Goal: Task Accomplishment & Management: Manage account settings

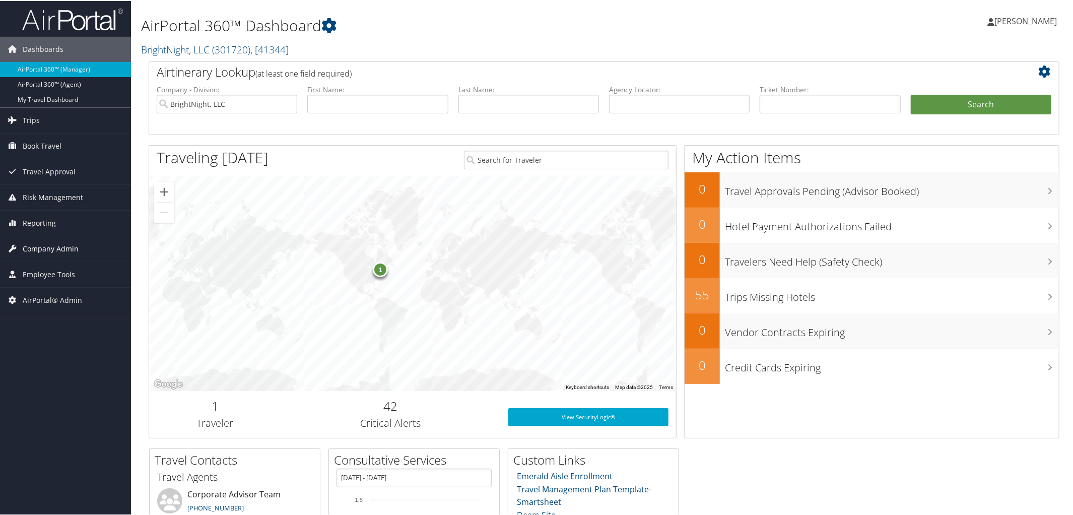
click at [35, 250] on span "Company Admin" at bounding box center [51, 247] width 56 height 25
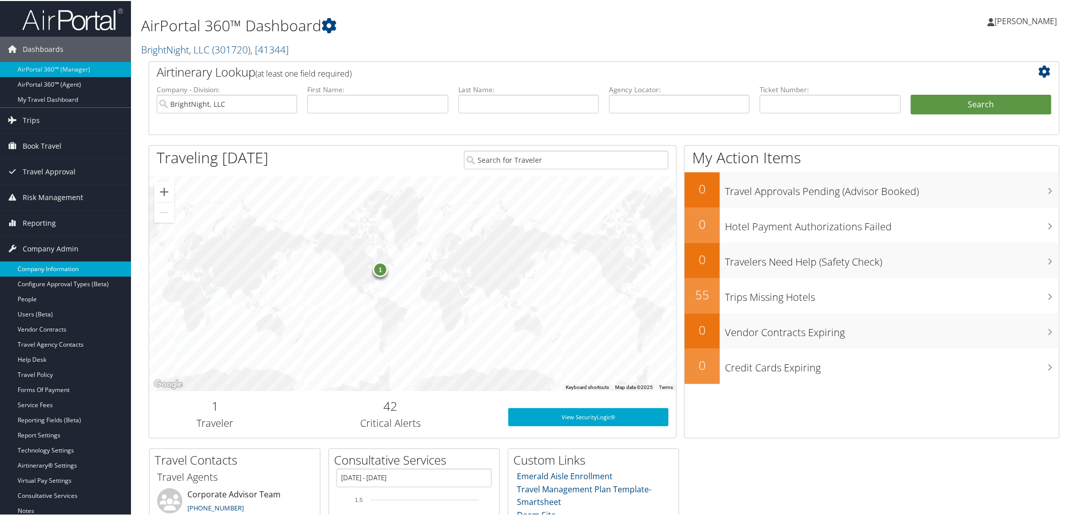
click at [47, 272] on link "Company Information" at bounding box center [65, 267] width 131 height 15
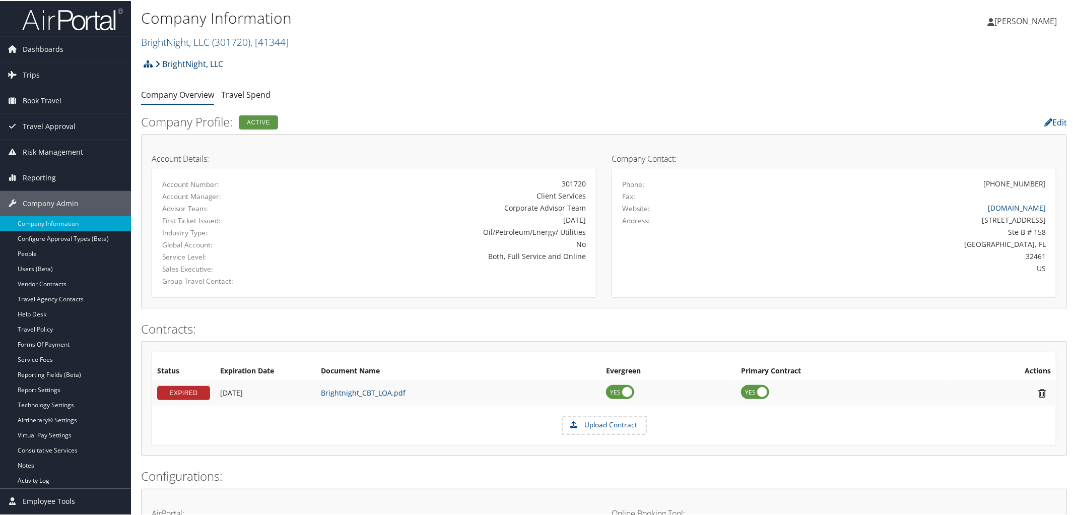
click at [185, 59] on link "BrightNight, LLC" at bounding box center [189, 63] width 68 height 20
click at [215, 40] on span "( 301720 )" at bounding box center [231, 41] width 38 height 14
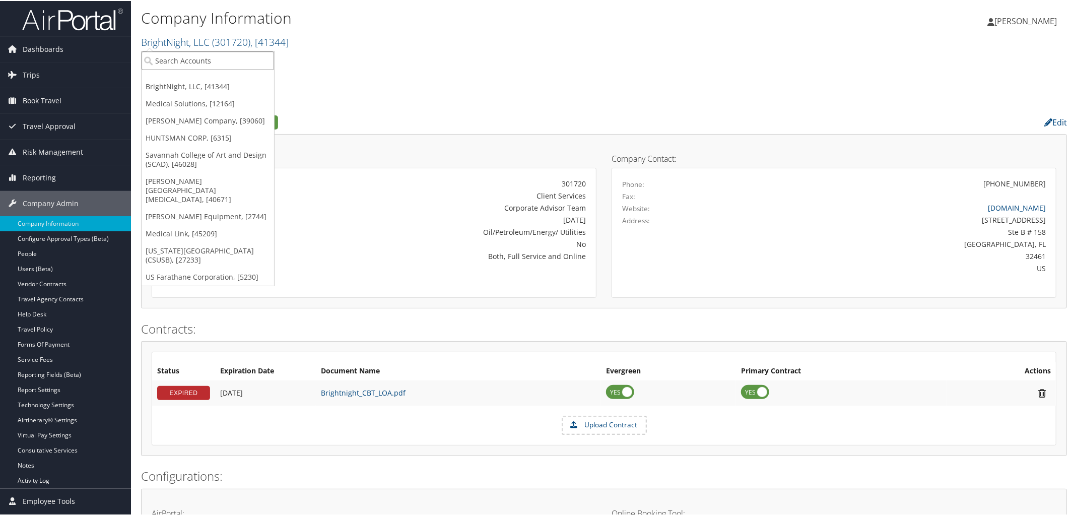
click at [218, 62] on input "search" at bounding box center [208, 59] width 132 height 19
type input "Sonaca"
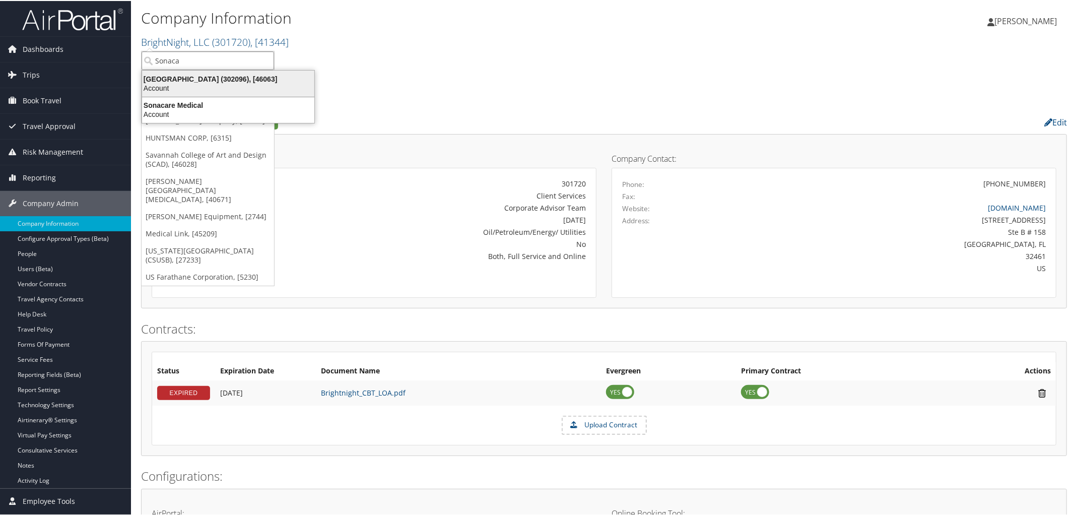
click at [207, 81] on div "Sonaca North America (302096), [46063]" at bounding box center [228, 78] width 184 height 9
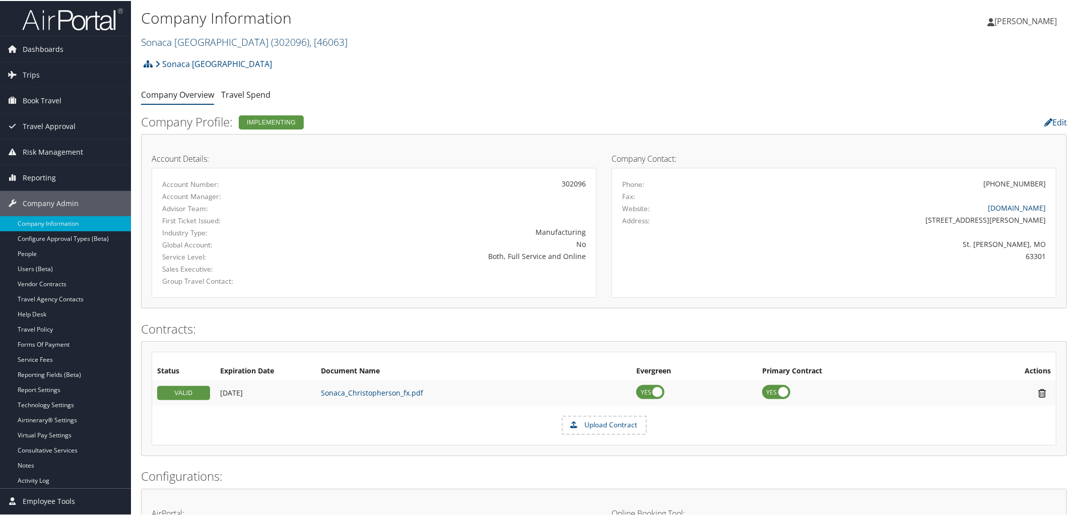
click at [225, 41] on link "[GEOGRAPHIC_DATA] ( 302096 ) , [ 46063 ]" at bounding box center [244, 41] width 207 height 14
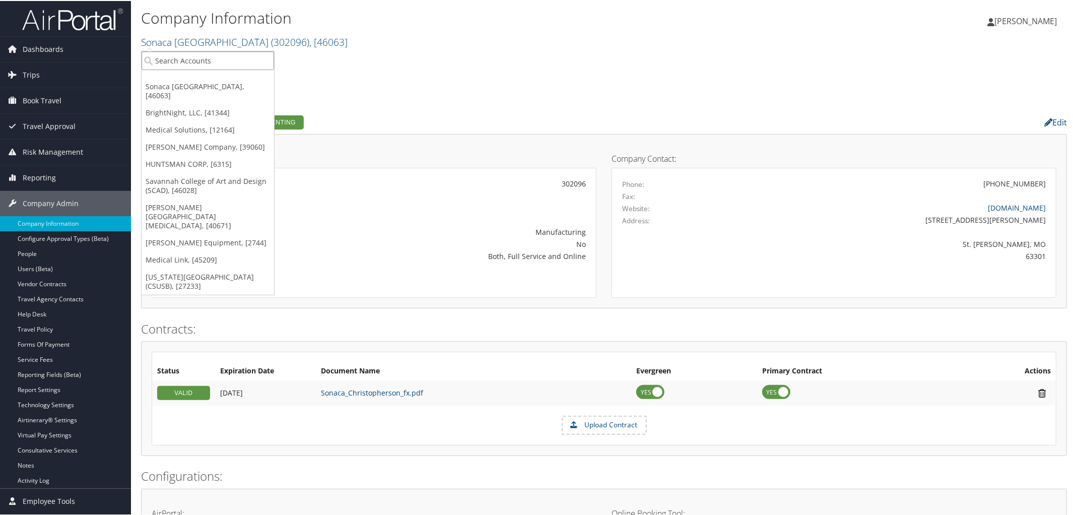
click at [224, 52] on input "search" at bounding box center [208, 59] width 132 height 19
type input "S2"
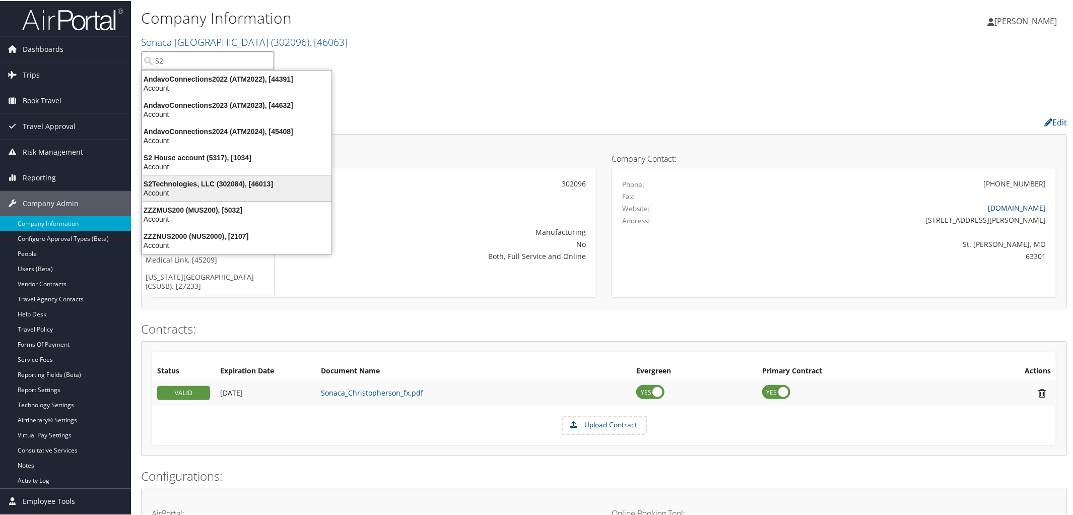
click at [213, 183] on div "S2Technologies, LLC (302084), [46013]" at bounding box center [236, 182] width 201 height 9
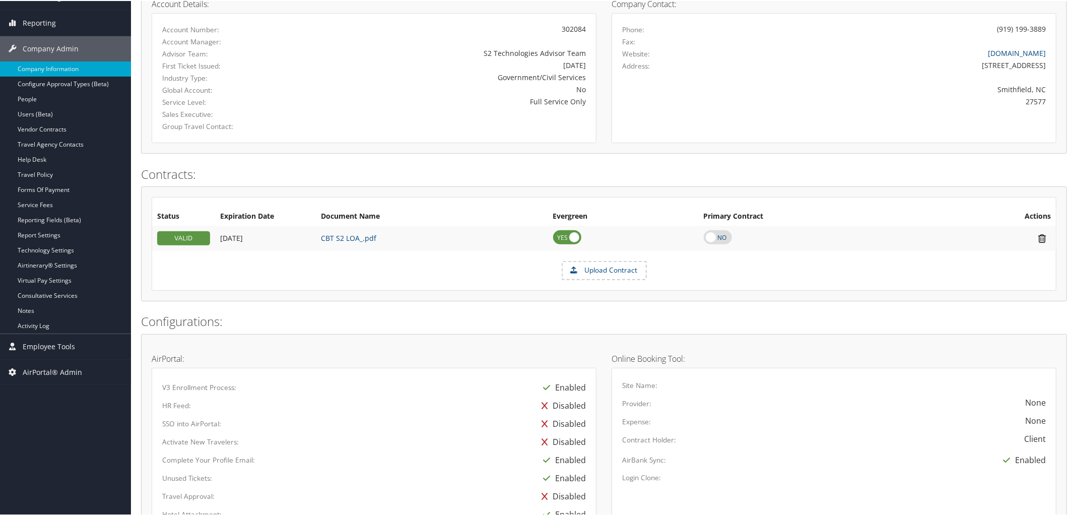
scroll to position [156, 0]
click at [44, 230] on link "Report Settings" at bounding box center [65, 233] width 131 height 15
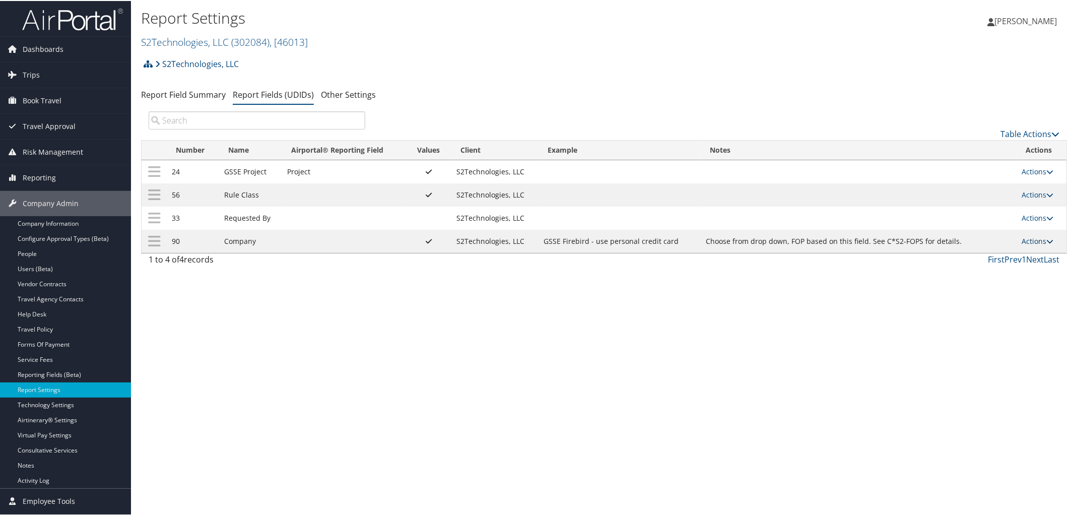
click at [1047, 239] on icon at bounding box center [1050, 240] width 7 height 7
click at [1006, 259] on link "Update Report Field Values" at bounding box center [994, 257] width 109 height 17
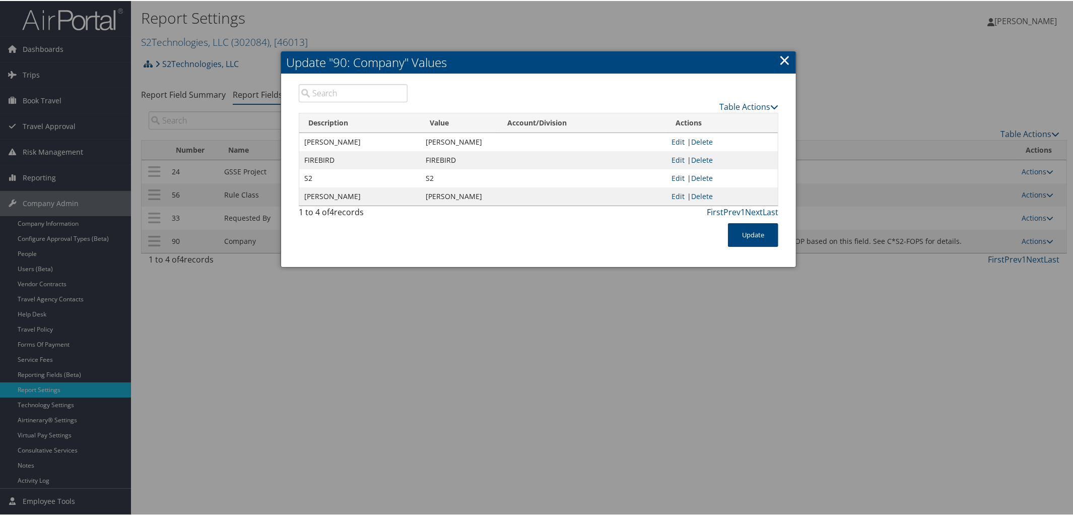
click at [781, 64] on link "×" at bounding box center [785, 59] width 12 height 20
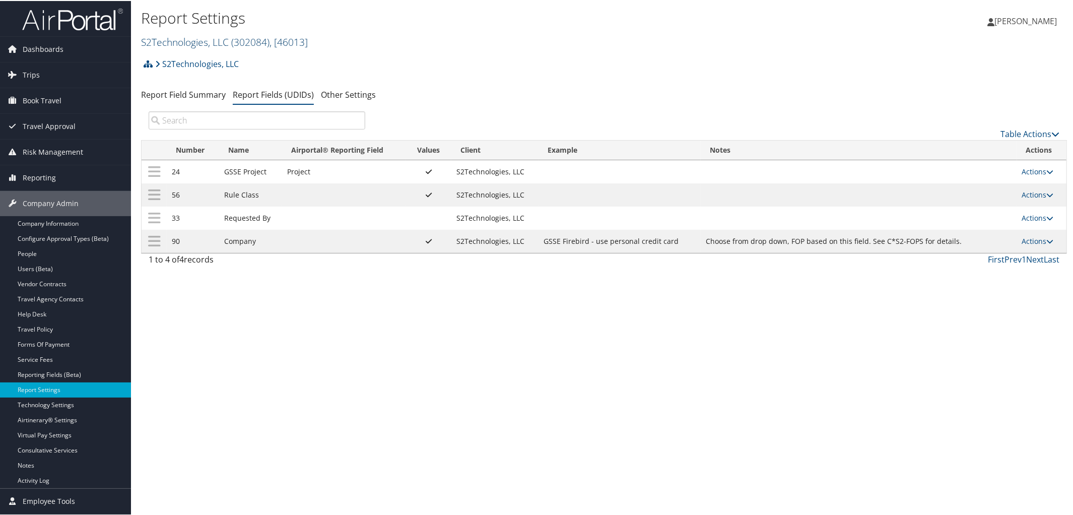
click at [213, 40] on link "S2Technologies, LLC ( 302084 ) , [ 46013 ]" at bounding box center [224, 41] width 167 height 14
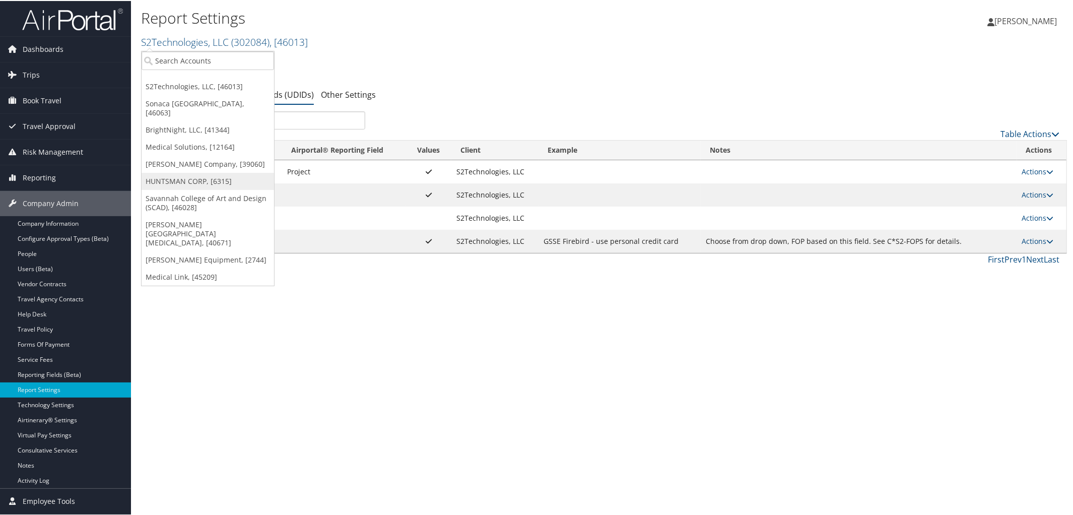
click at [182, 172] on link "HUNTSMAN CORP, [6315]" at bounding box center [208, 180] width 132 height 17
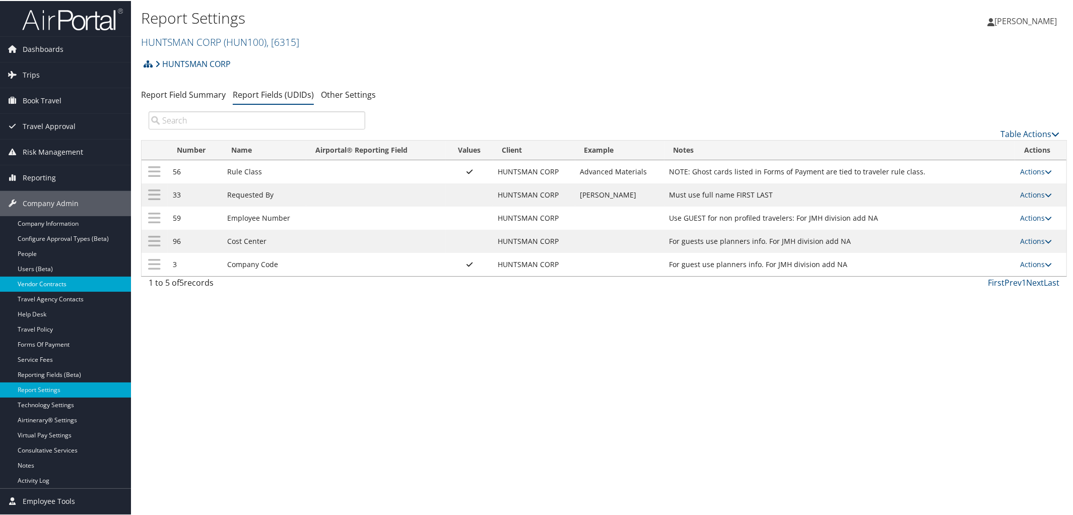
click at [67, 280] on link "Vendor Contracts" at bounding box center [65, 283] width 131 height 15
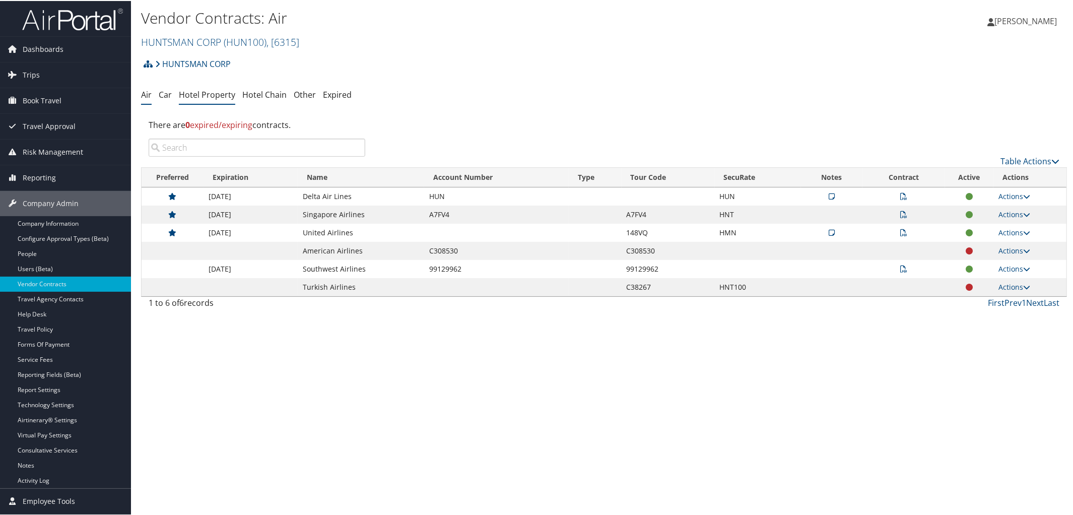
click at [225, 91] on link "Hotel Property" at bounding box center [207, 93] width 56 height 11
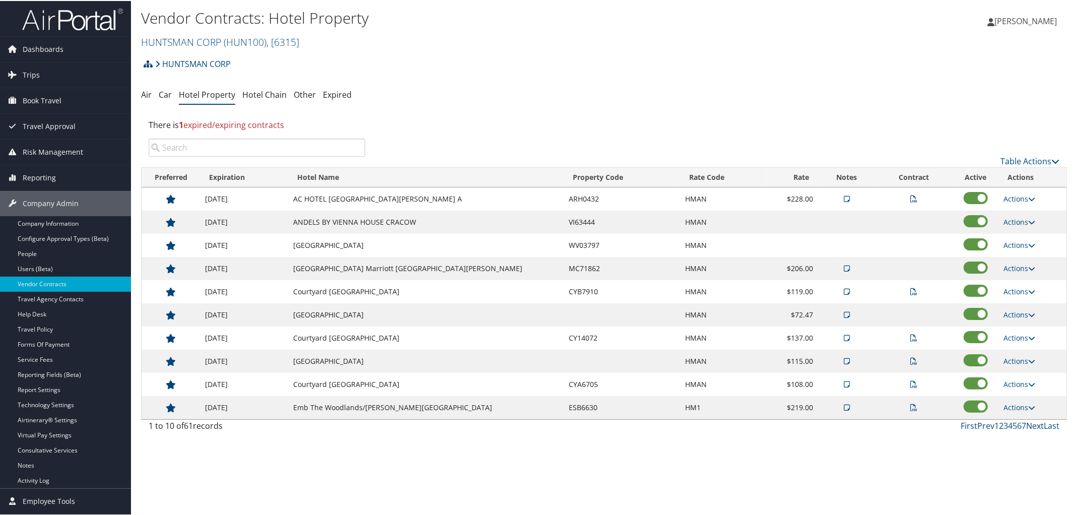
click at [1027, 430] on link "Next" at bounding box center [1035, 424] width 18 height 11
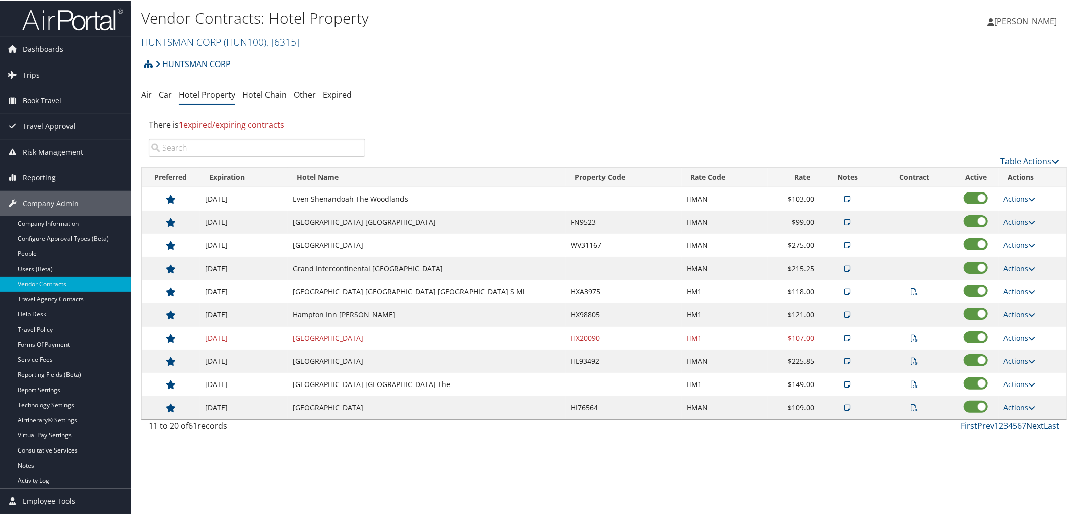
click at [1027, 430] on link "Next" at bounding box center [1035, 424] width 18 height 11
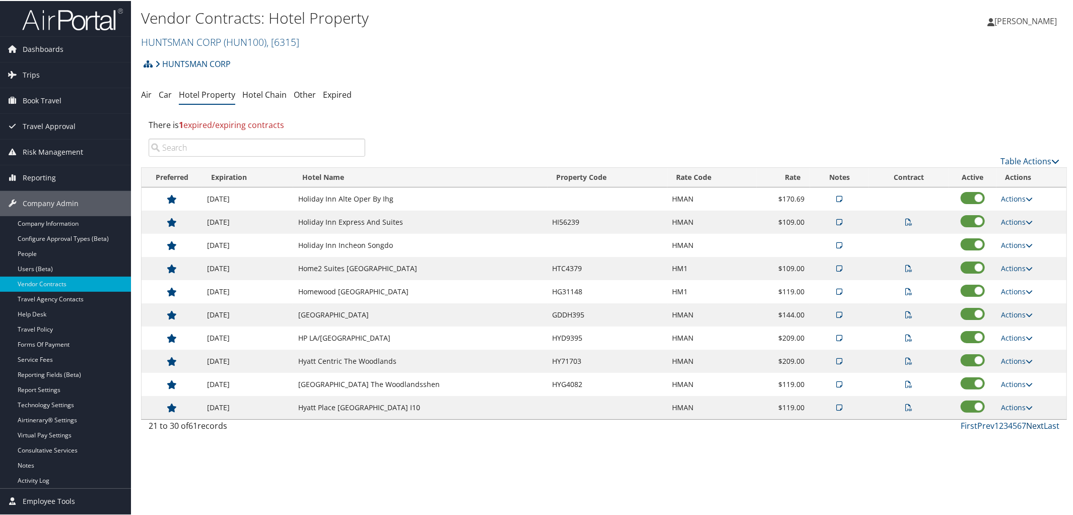
click at [1027, 430] on link "Next" at bounding box center [1035, 424] width 18 height 11
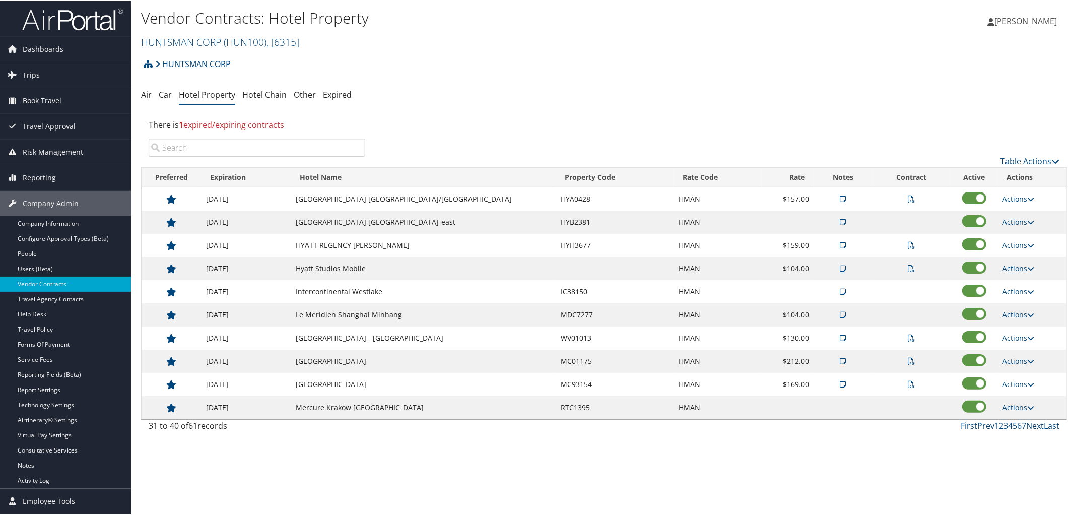
click at [1035, 430] on link "Next" at bounding box center [1035, 424] width 18 height 11
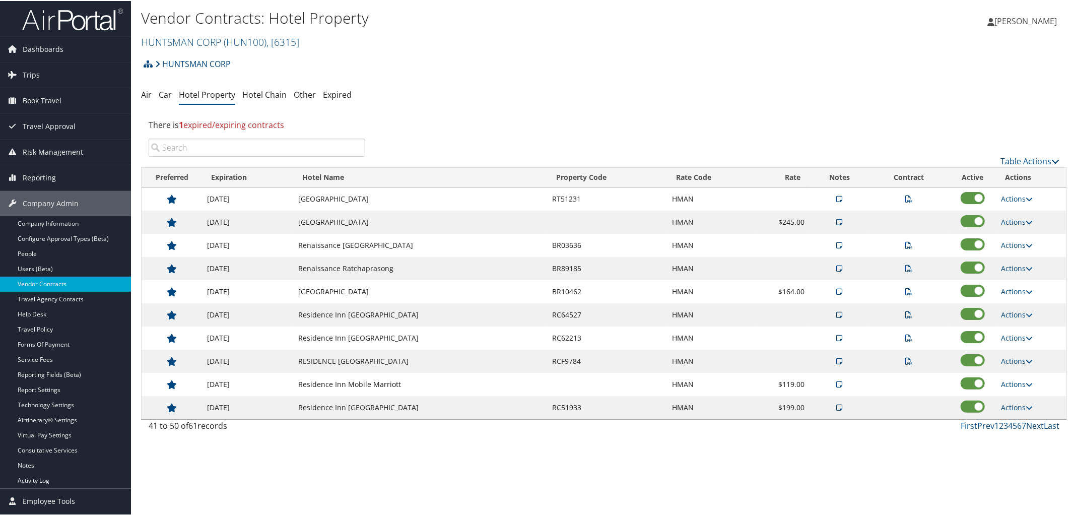
click at [1029, 426] on link "Next" at bounding box center [1035, 424] width 18 height 11
click at [983, 428] on link "Prev" at bounding box center [985, 424] width 17 height 11
click at [1033, 426] on link "Next" at bounding box center [1035, 424] width 18 height 11
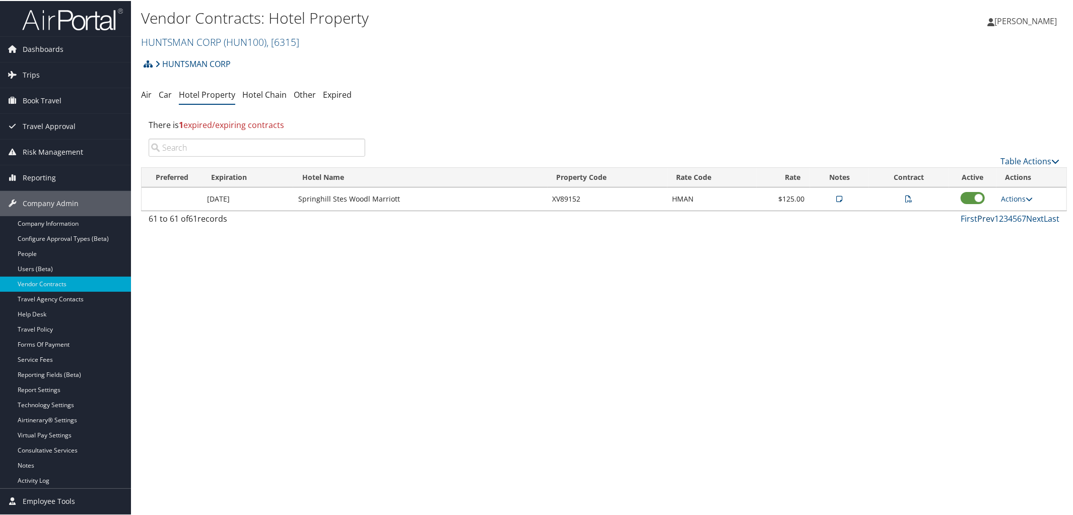
click at [985, 217] on link "Prev" at bounding box center [985, 217] width 17 height 11
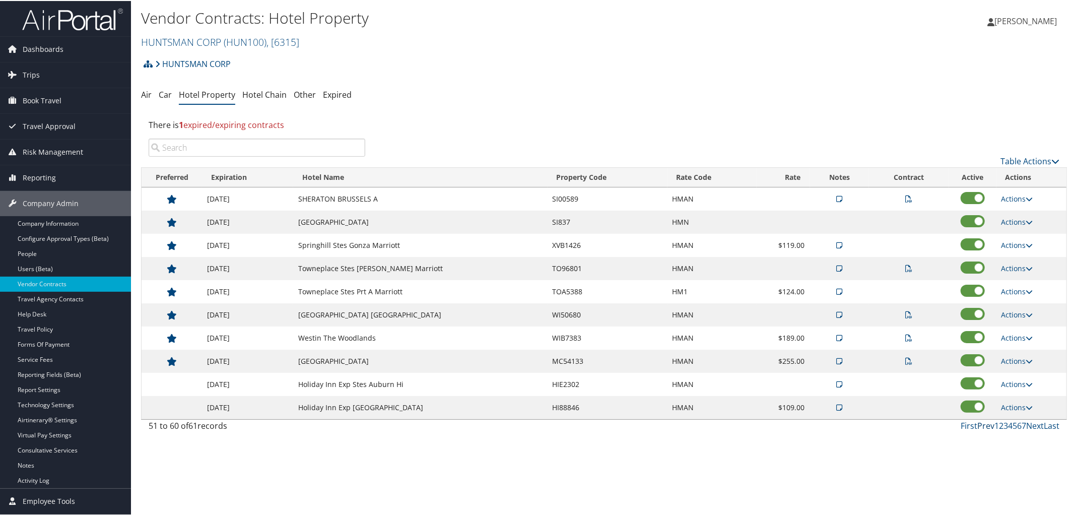
click at [981, 426] on link "Prev" at bounding box center [985, 424] width 17 height 11
click at [1029, 426] on link "Next" at bounding box center [1035, 424] width 18 height 11
click at [1028, 222] on icon at bounding box center [1029, 221] width 7 height 7
click at [1026, 230] on link "Edit" at bounding box center [1017, 236] width 39 height 17
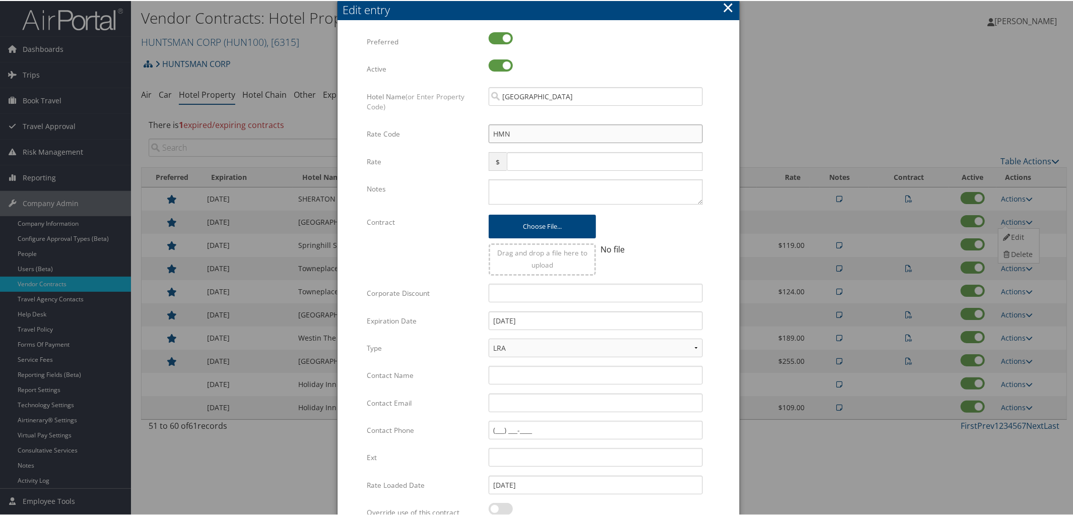
click at [501, 129] on input "HMN" at bounding box center [596, 132] width 214 height 19
type input "HMaN"
checkbox input "true"
type input "HMN"
checkbox input "false"
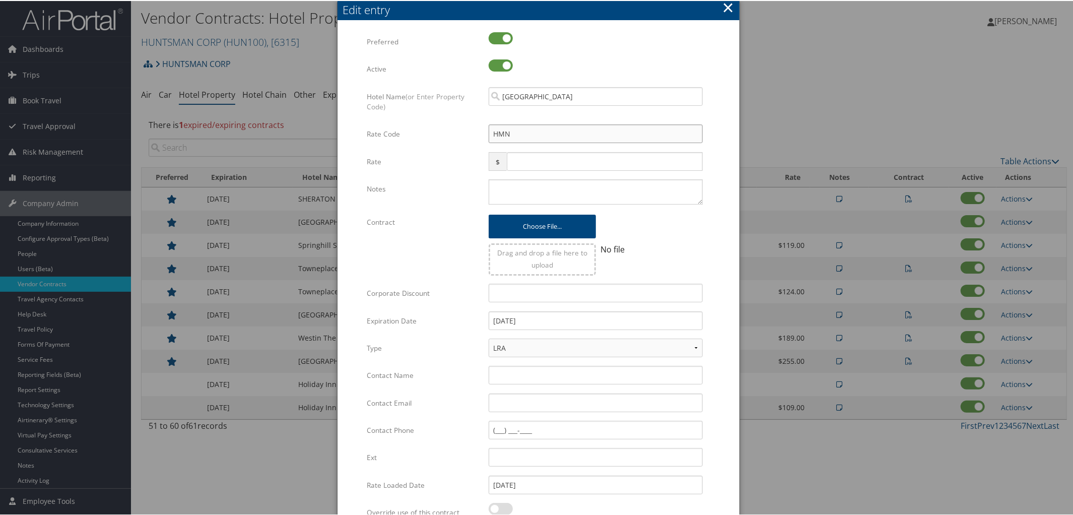
type input "HMAN"
checkbox input "true"
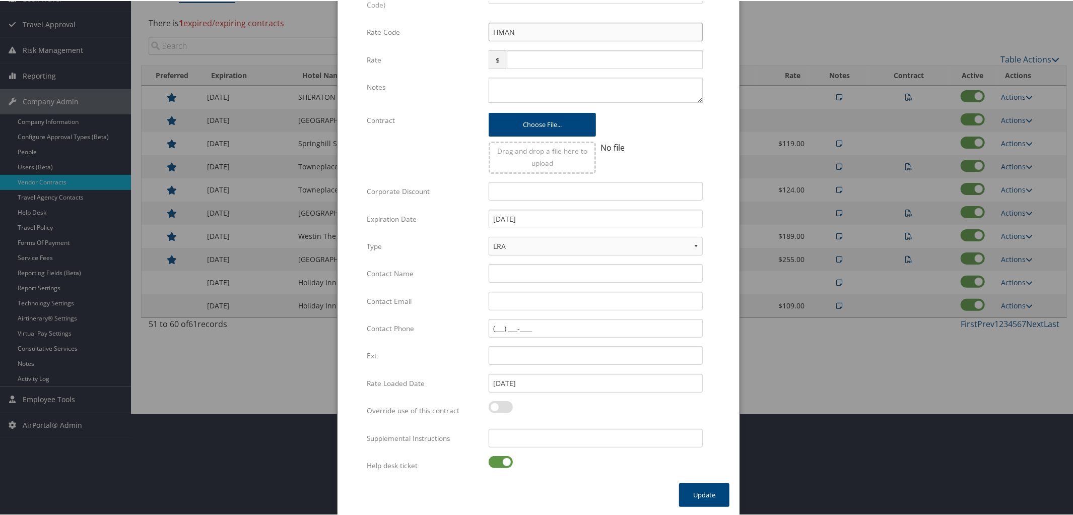
type input "HMAN"
click at [489, 456] on label at bounding box center [501, 461] width 24 height 12
click at [494, 459] on input "checkbox" at bounding box center [497, 462] width 7 height 7
checkbox input "false"
click at [697, 493] on button "Update" at bounding box center [704, 494] width 50 height 24
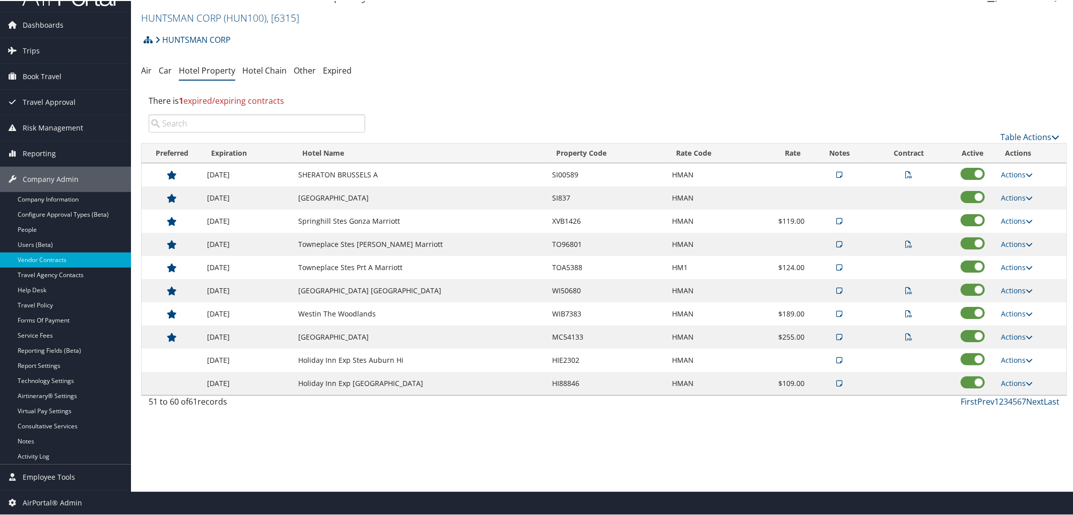
scroll to position [24, 0]
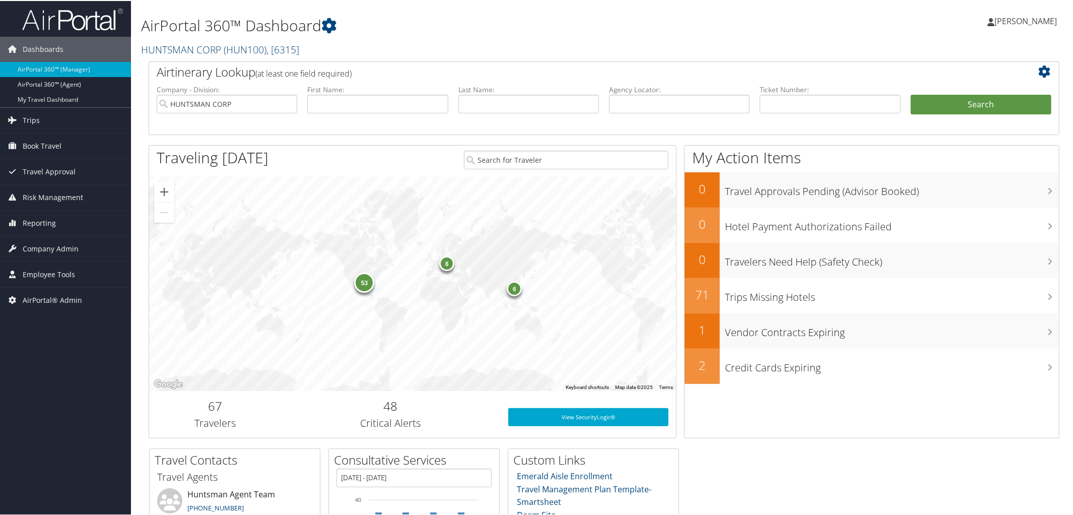
click at [182, 44] on link "HUNTSMAN CORP ( HUN100 ) , [ 6315 ]" at bounding box center [220, 49] width 158 height 14
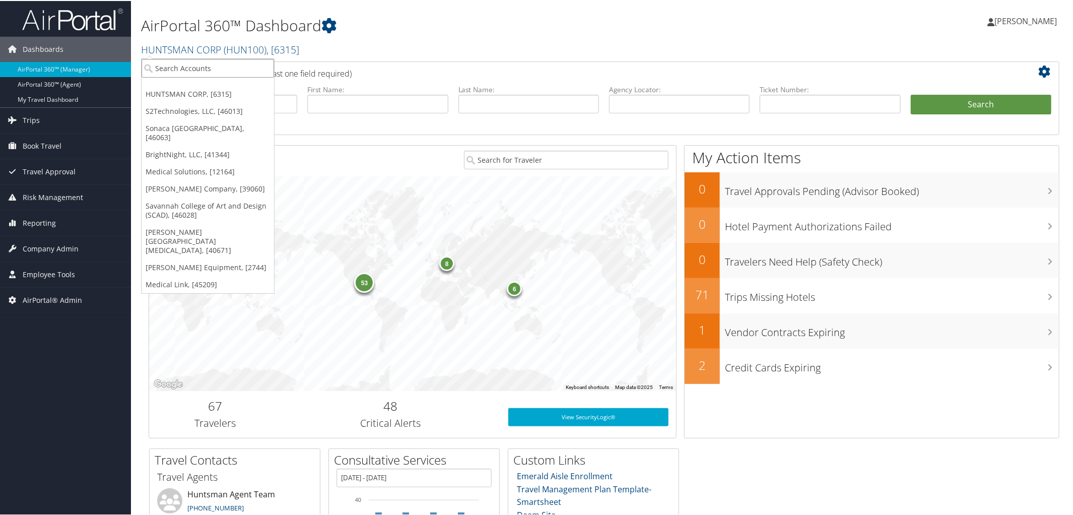
click at [186, 63] on input "search" at bounding box center [208, 67] width 132 height 19
type input "Michigan State"
click at [189, 94] on div "Account" at bounding box center [248, 94] width 225 height 9
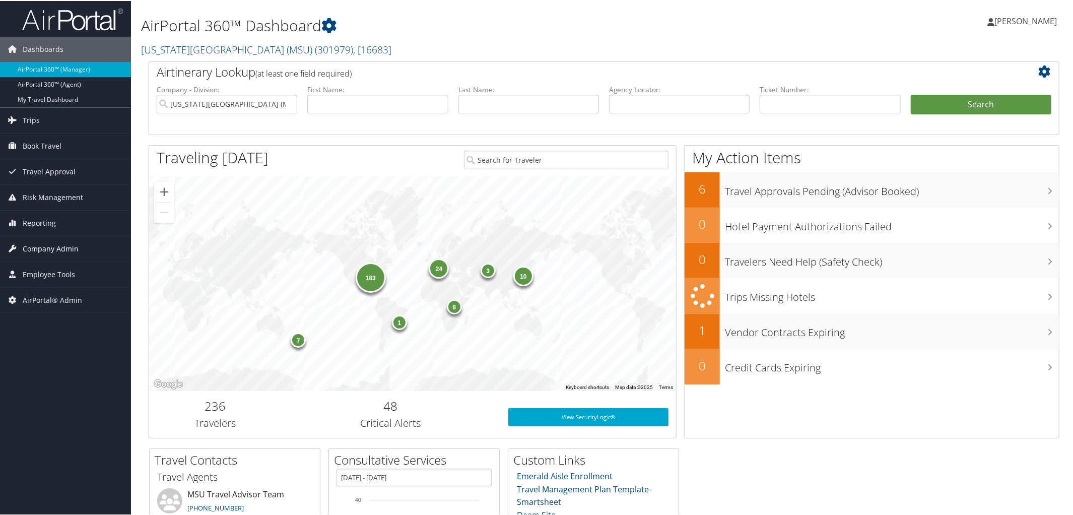
click at [51, 250] on span "Company Admin" at bounding box center [51, 247] width 56 height 25
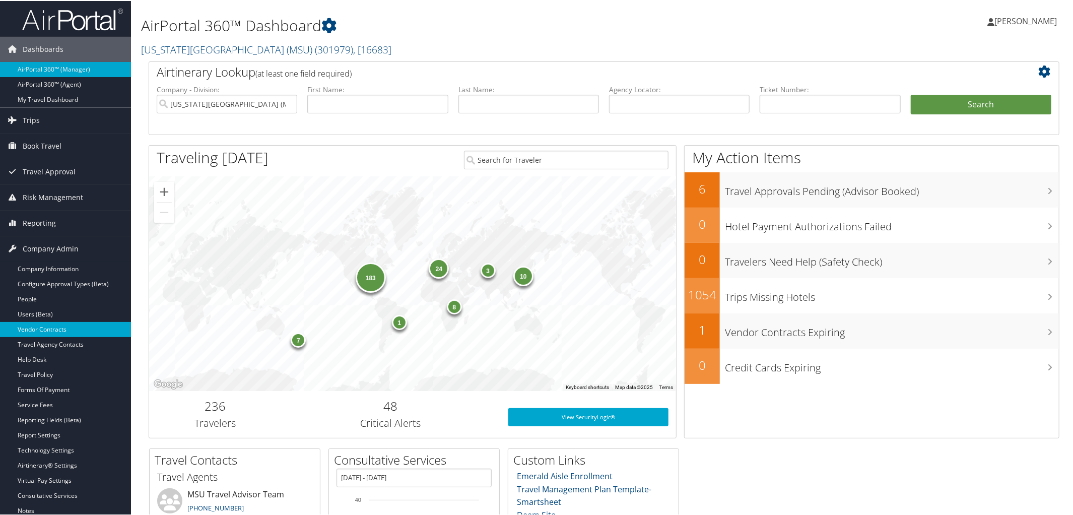
click at [43, 327] on link "Vendor Contracts" at bounding box center [65, 328] width 131 height 15
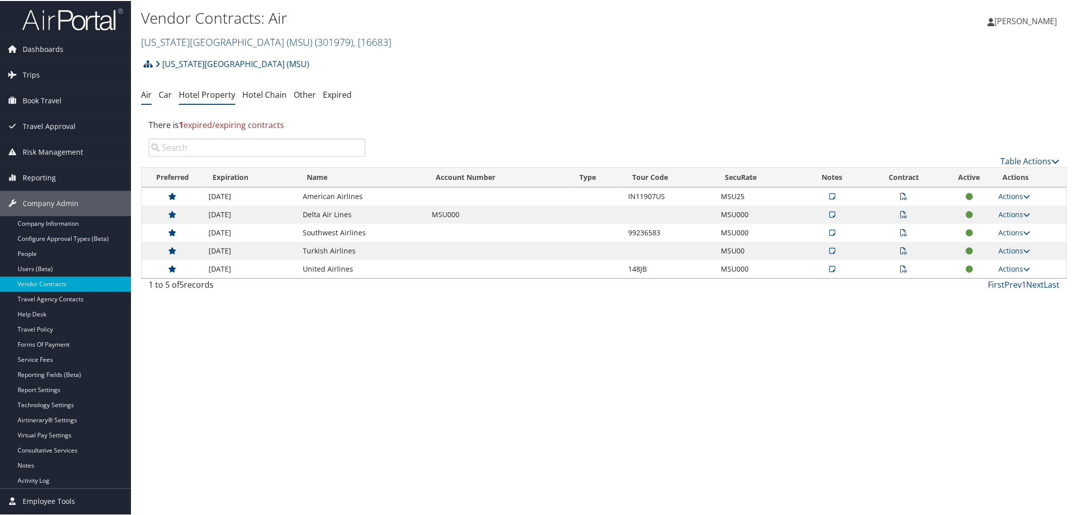
click at [211, 92] on link "Hotel Property" at bounding box center [207, 93] width 56 height 11
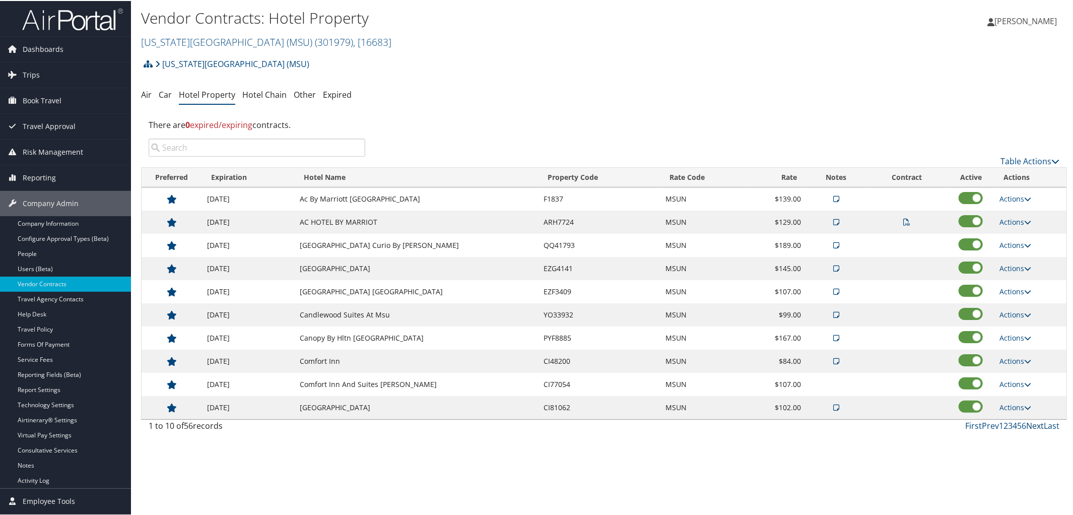
click at [1030, 425] on link "Next" at bounding box center [1035, 424] width 18 height 11
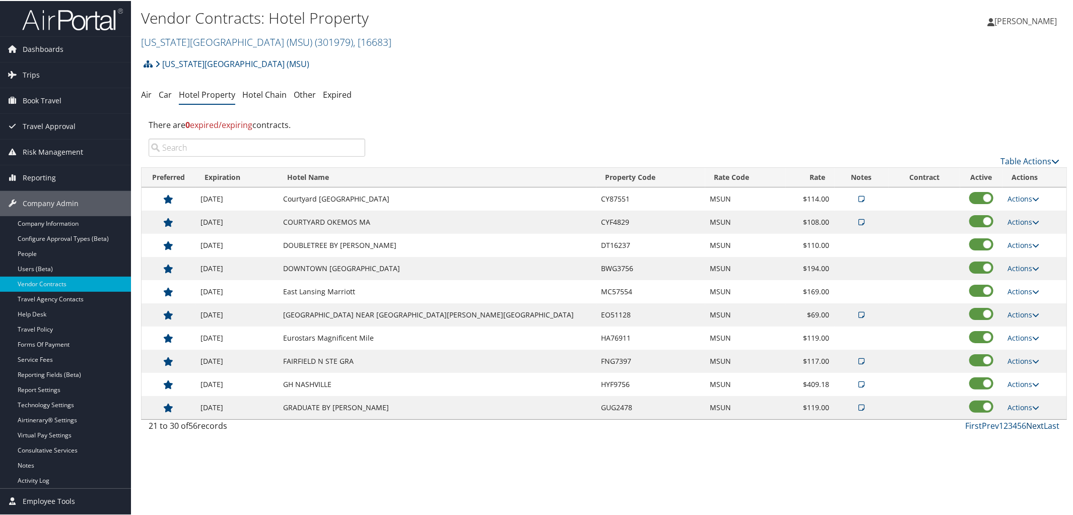
click at [1030, 425] on link "Next" at bounding box center [1035, 424] width 18 height 11
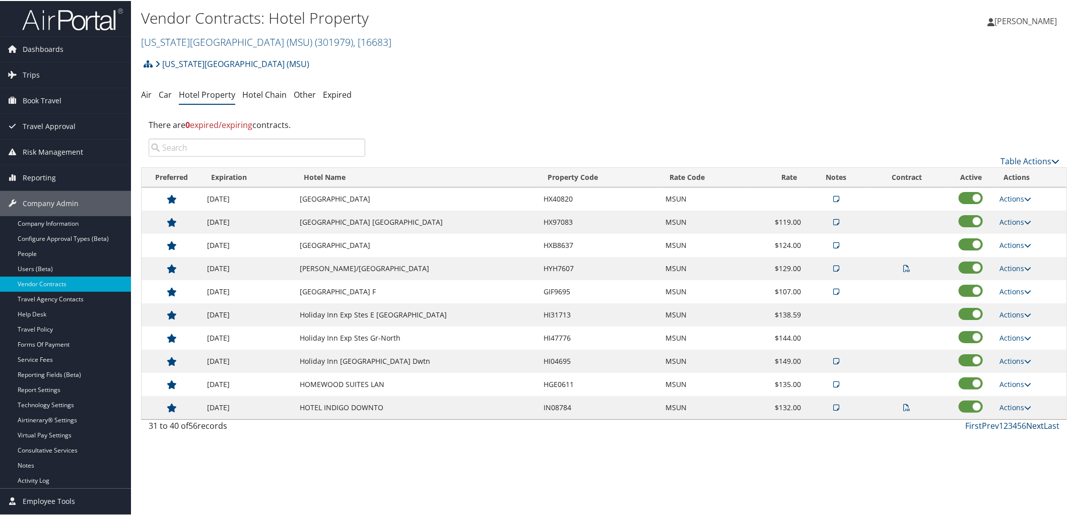
click at [1030, 425] on link "Next" at bounding box center [1035, 424] width 18 height 11
click at [1028, 218] on icon at bounding box center [1027, 221] width 7 height 7
click at [1019, 251] on link "Edit" at bounding box center [1023, 253] width 54 height 17
select select "NLRA"
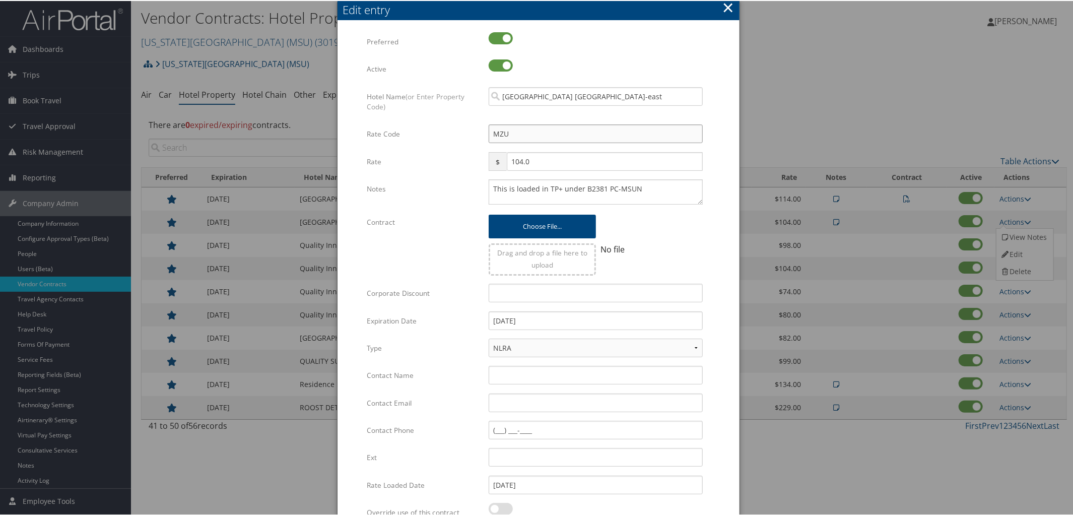
click at [512, 139] on input "MZU" at bounding box center [596, 132] width 214 height 19
type input "MZ"
checkbox input "true"
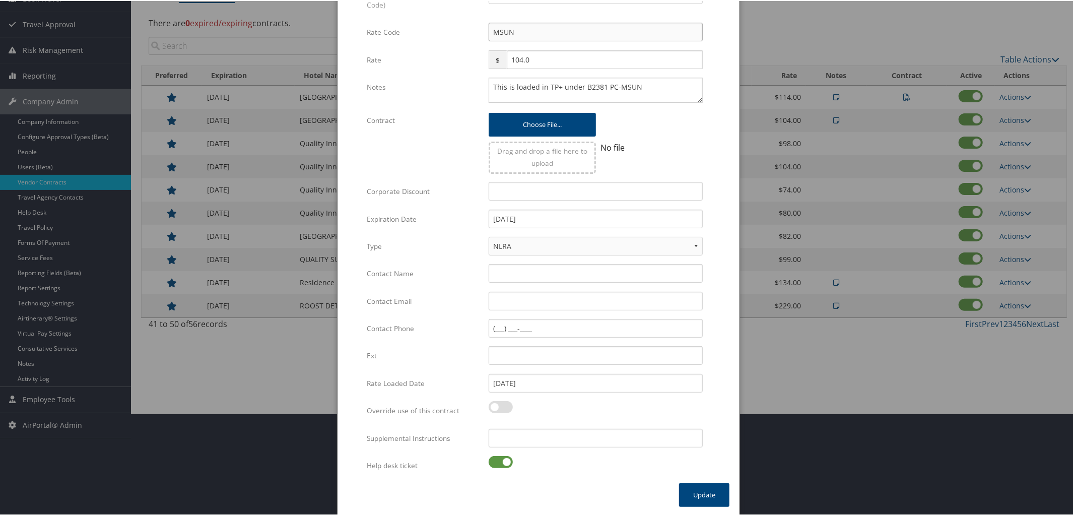
scroll to position [101, 0]
type input "MSUN"
click at [489, 457] on label at bounding box center [501, 461] width 24 height 12
click at [494, 460] on input "checkbox" at bounding box center [497, 463] width 7 height 7
checkbox input "false"
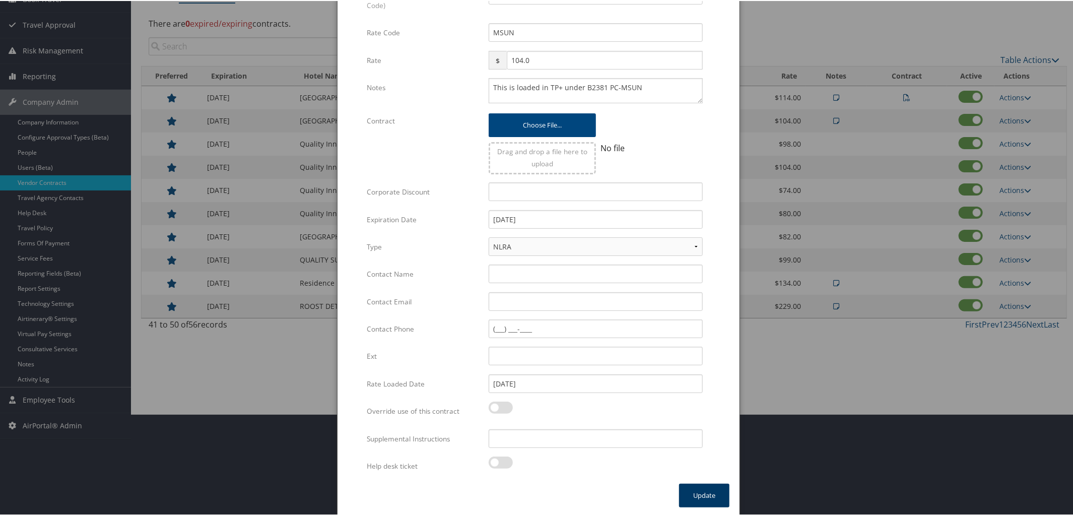
click at [705, 490] on button "Update" at bounding box center [704, 495] width 50 height 24
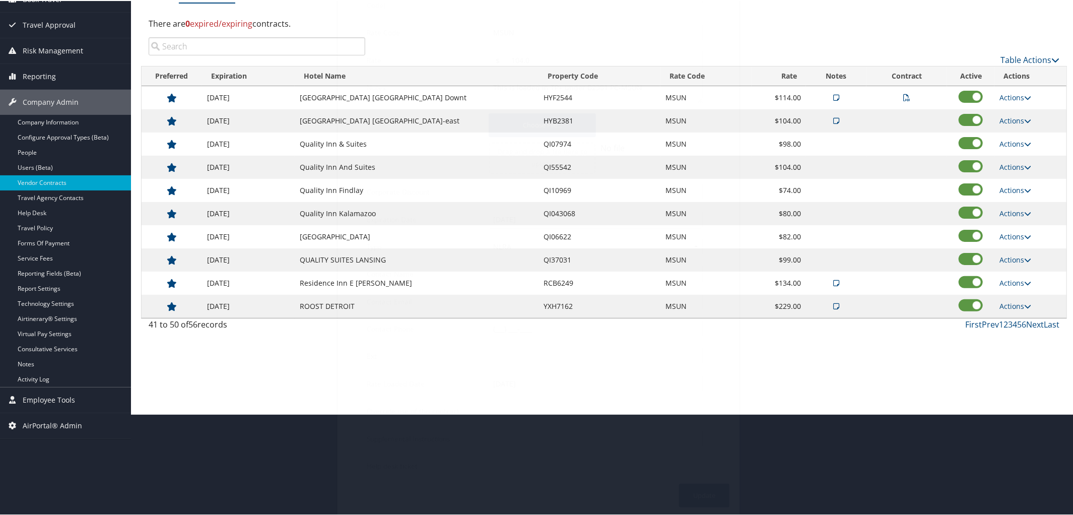
scroll to position [24, 0]
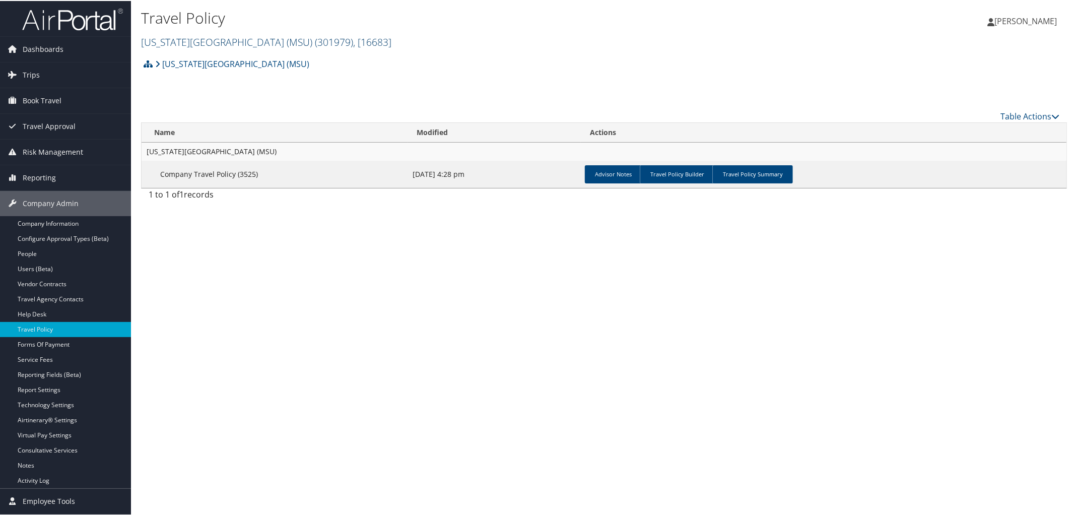
click at [221, 39] on link "Michigan State University (MSU) ( 301979 ) , [ 16683 ]" at bounding box center [266, 41] width 250 height 14
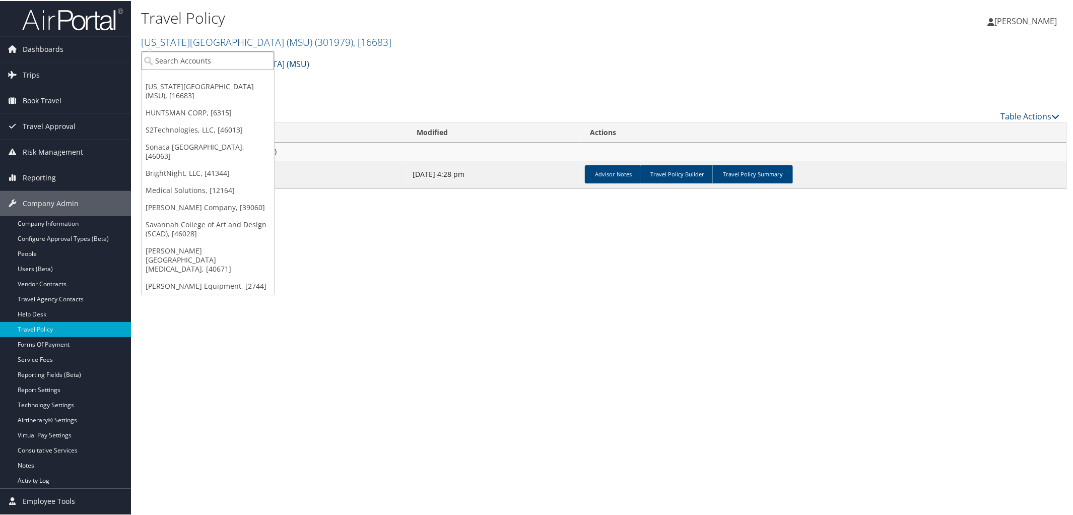
click at [221, 56] on input "search" at bounding box center [208, 59] width 132 height 19
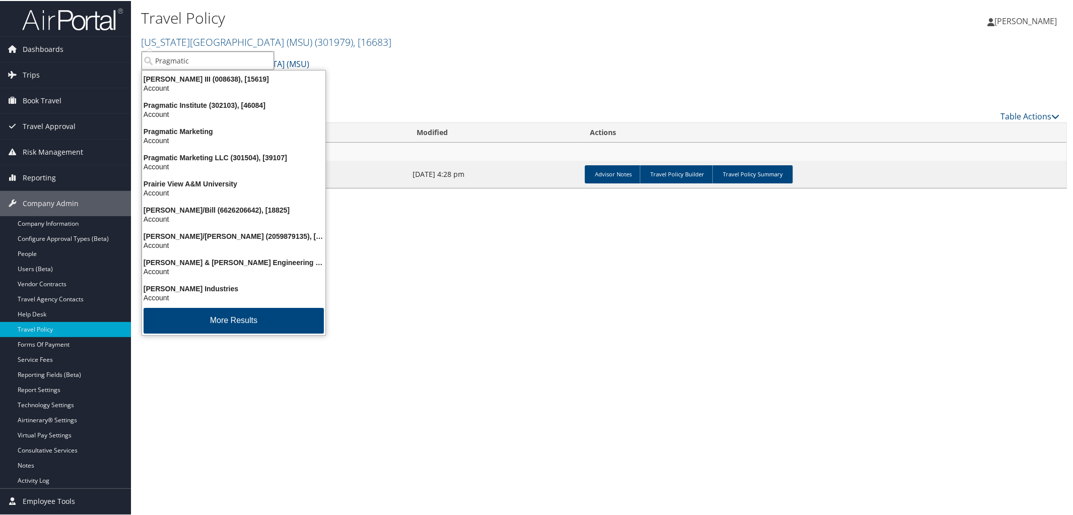
type input "Pragmatic"
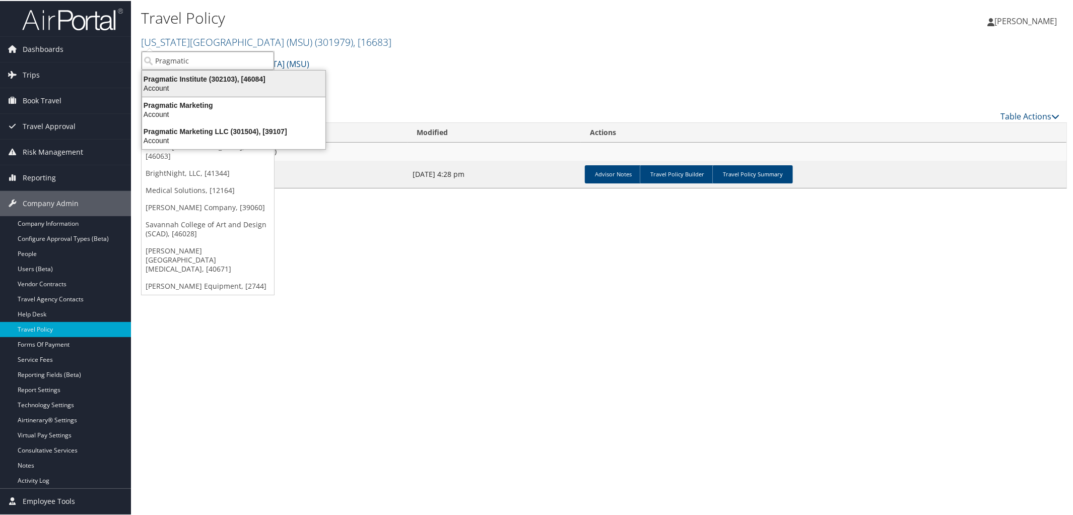
click at [273, 76] on div "Pragmatic Institute (302103), [46084]" at bounding box center [233, 78] width 195 height 9
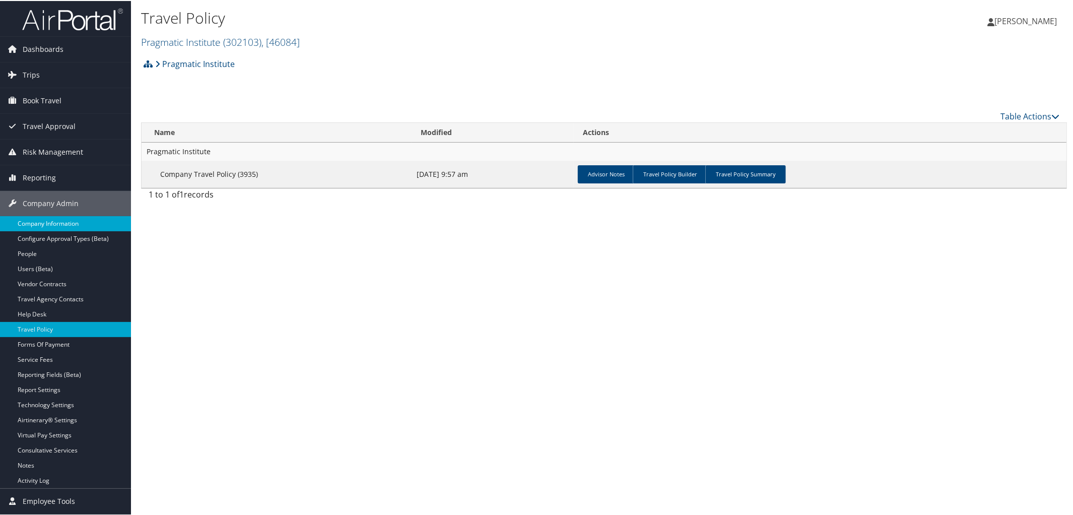
click at [58, 220] on link "Company Information" at bounding box center [65, 222] width 131 height 15
